Goal: Task Accomplishment & Management: Use online tool/utility

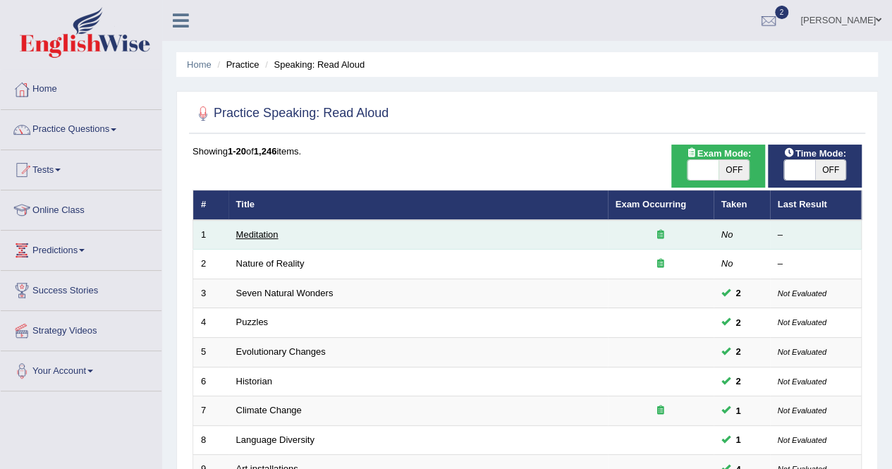
click at [258, 231] on link "Meditation" at bounding box center [257, 234] width 42 height 11
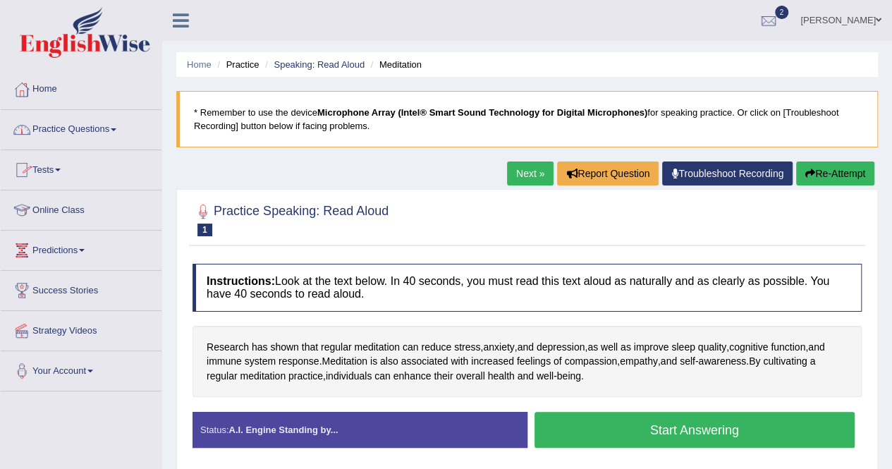
click at [61, 129] on link "Practice Questions" at bounding box center [81, 127] width 161 height 35
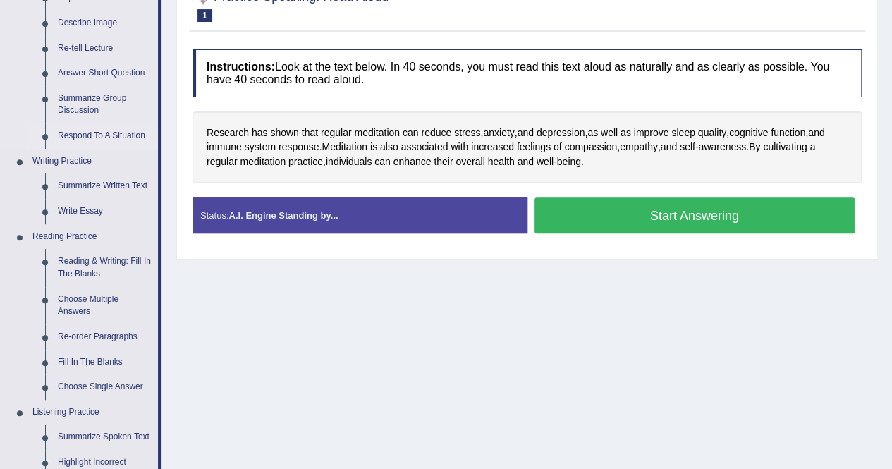
scroll to position [215, 0]
click at [113, 185] on link "Summarize Written Text" at bounding box center [104, 185] width 106 height 25
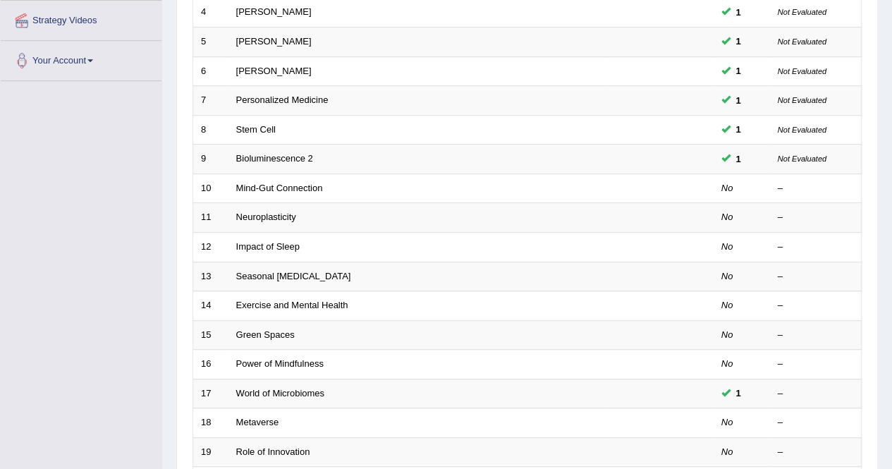
scroll to position [311, 0]
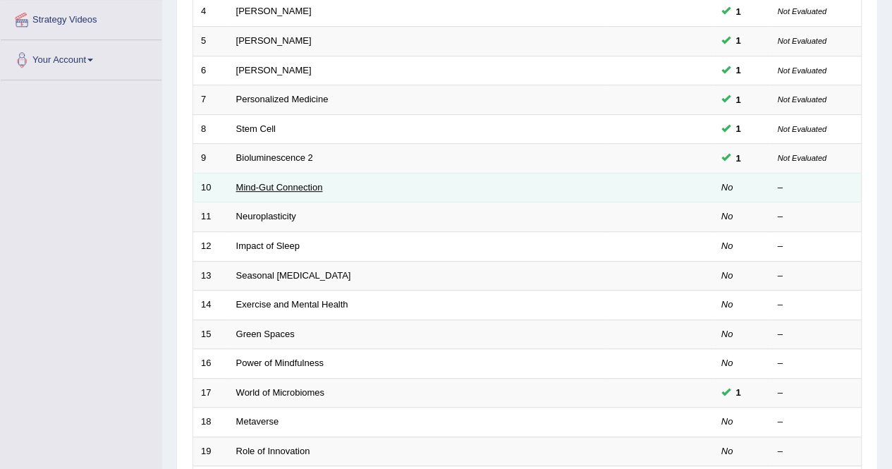
click at [279, 186] on link "Mind-Gut Connection" at bounding box center [279, 187] width 87 height 11
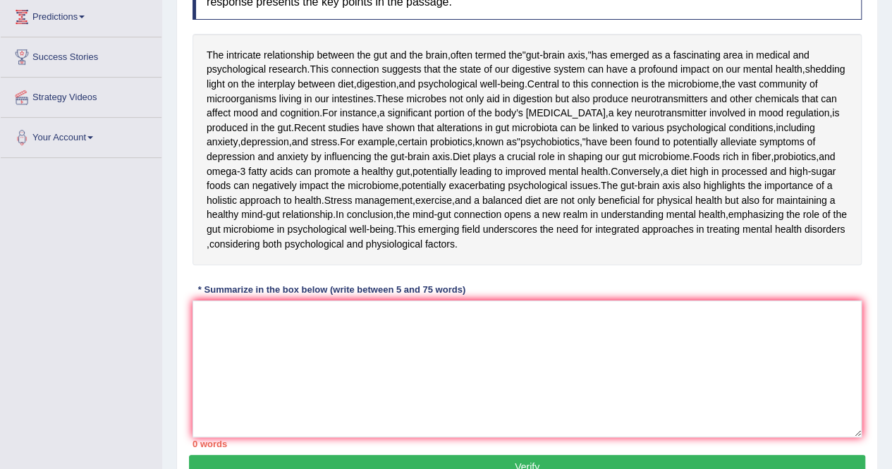
scroll to position [233, 0]
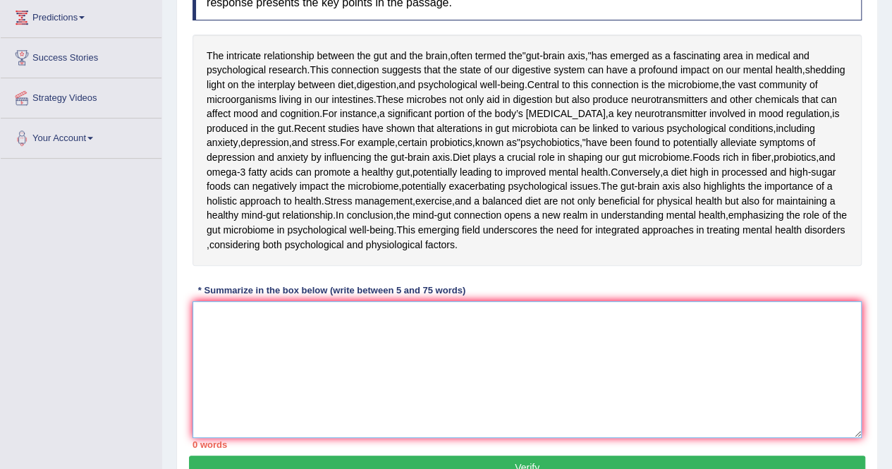
click at [354, 438] on textarea at bounding box center [527, 369] width 669 height 137
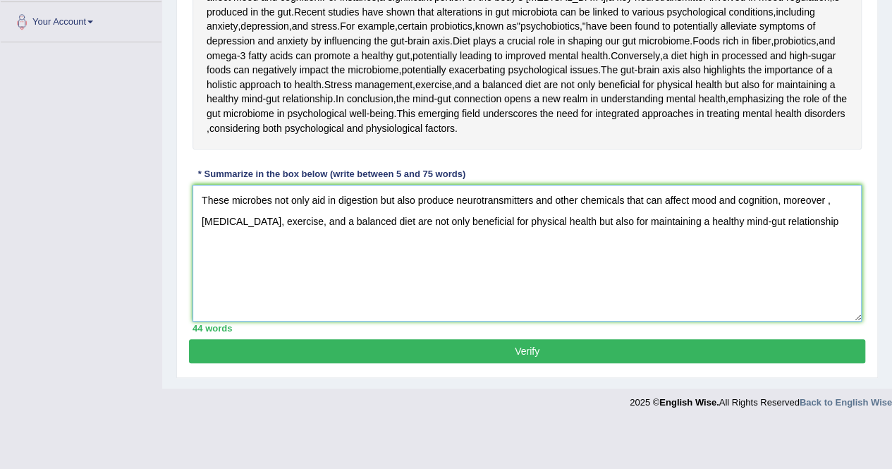
scroll to position [398, 0]
click at [544, 322] on textarea "These microbes not only aid in digestion but also produce neurotransmitters and…" at bounding box center [527, 253] width 669 height 137
click at [825, 264] on textarea "These microbes not only aid in digestion but also produce neurotransmitters and…" at bounding box center [527, 253] width 669 height 137
click at [846, 269] on textarea "These microbes not only aid in digestion but also produce neurotransmitters and…" at bounding box center [527, 253] width 669 height 137
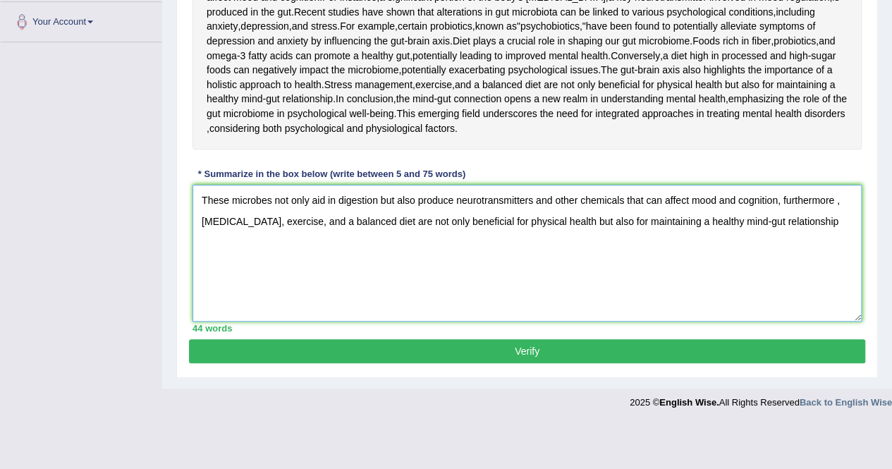
click at [846, 269] on textarea "These microbes not only aid in digestion but also produce neurotransmitters and…" at bounding box center [527, 253] width 669 height 137
click at [781, 265] on textarea "These microbes not only aid in digestion but also produce neurotransmitters and…" at bounding box center [527, 253] width 669 height 137
click at [846, 258] on textarea "These microbes not only aid in digestion but also produce neurotransmitters and…" at bounding box center [527, 253] width 669 height 137
click at [853, 290] on textarea "These microbes not only aid in digestion but also produce neurotransmitters and…" at bounding box center [527, 253] width 669 height 137
type textarea "These microbes not only aid in digestion but also produce neurotransmitters and…"
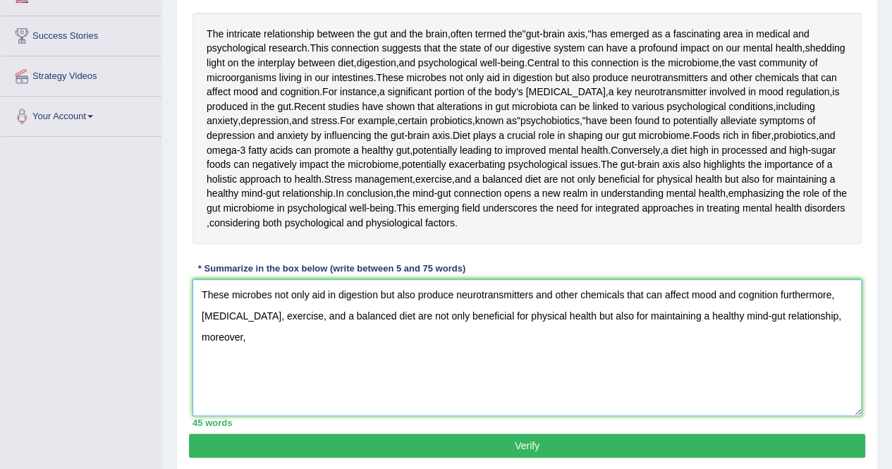
scroll to position [253, 0]
